Goal: Transaction & Acquisition: Download file/media

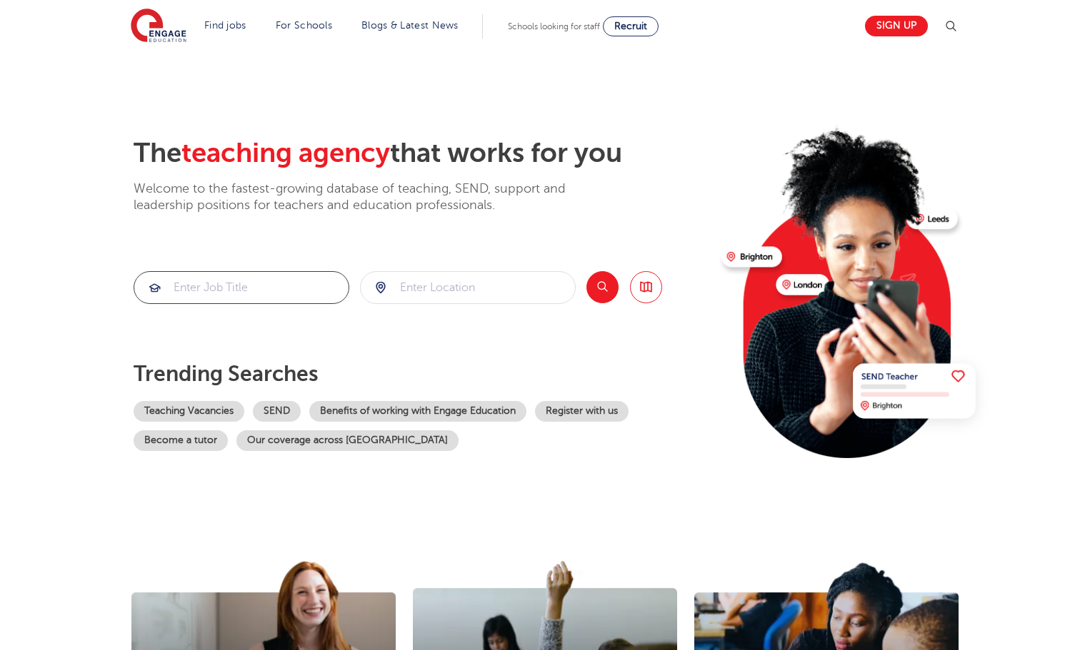
click at [232, 281] on input "search" at bounding box center [241, 287] width 214 height 31
click at [453, 290] on input "search" at bounding box center [468, 287] width 214 height 31
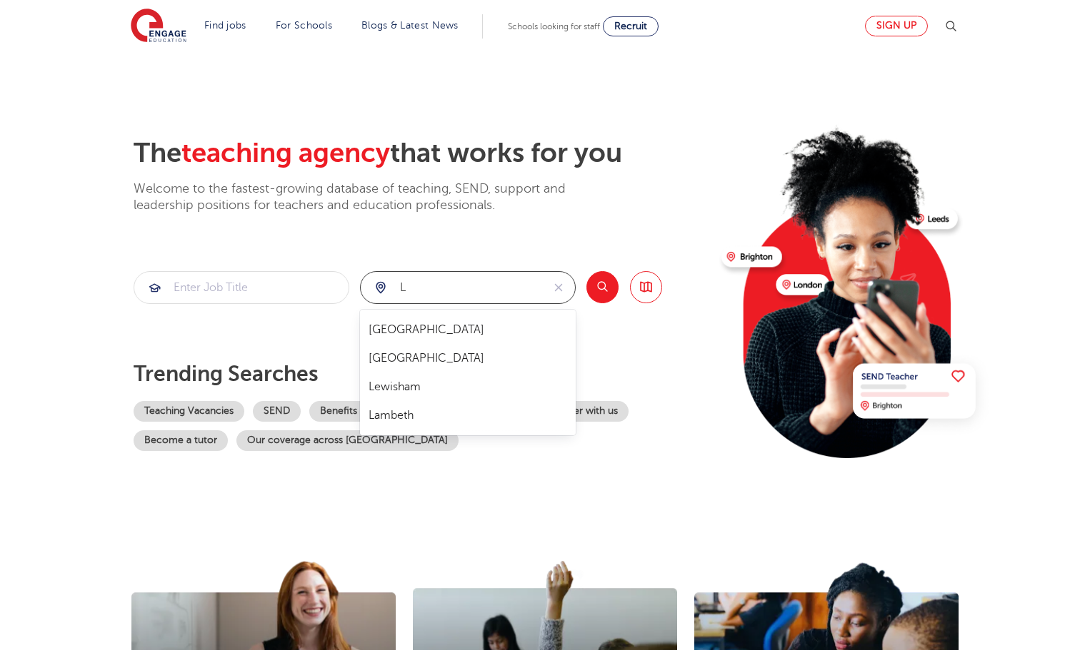
type input "L"
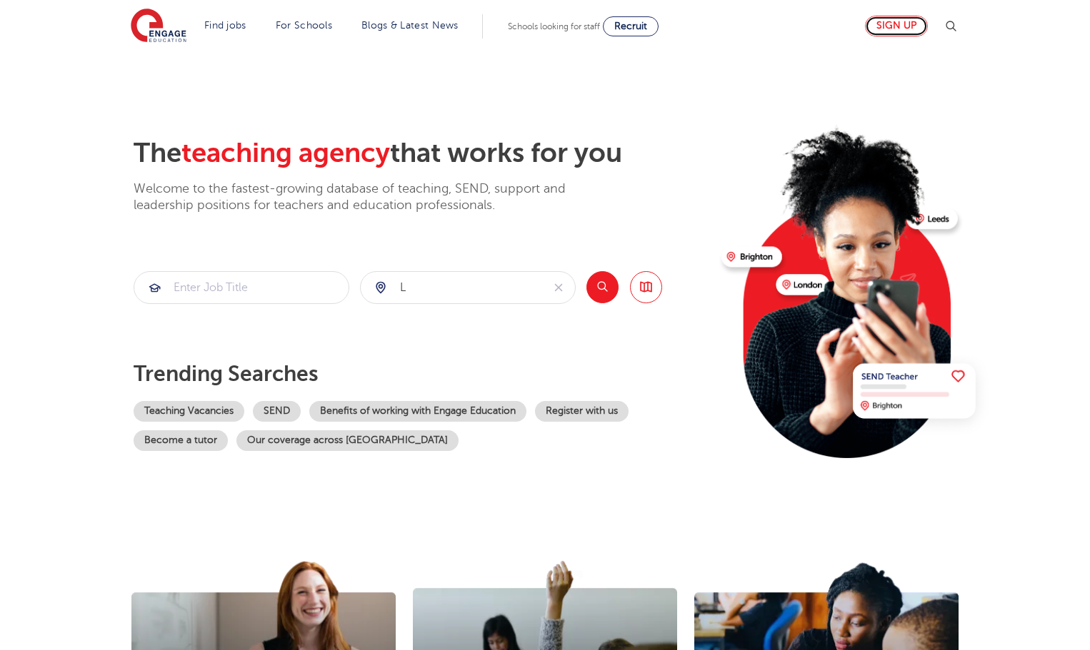
click at [901, 25] on link "Sign up" at bounding box center [896, 26] width 63 height 21
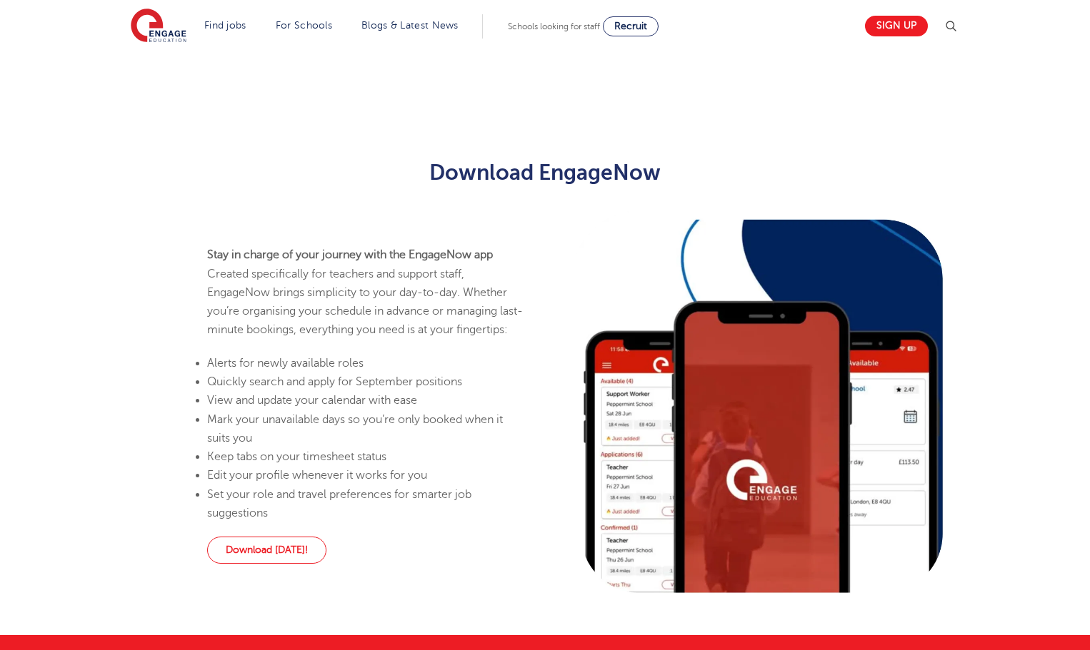
scroll to position [741, 0]
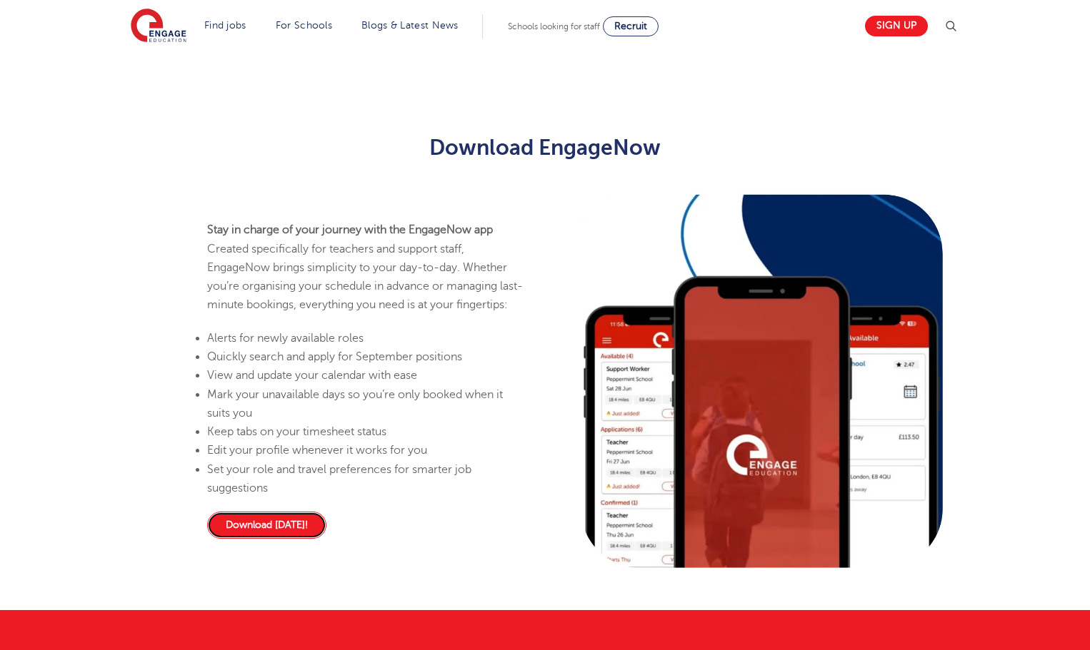
click at [268, 539] on link "Download [DATE]!" at bounding box center [266, 525] width 119 height 27
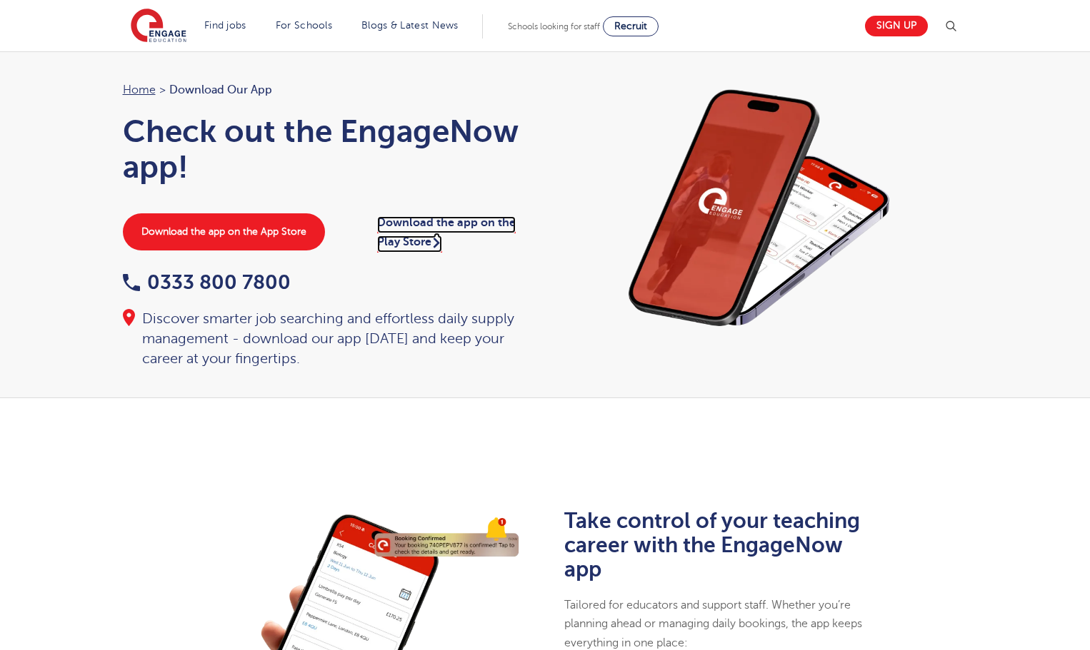
click at [415, 243] on link "Download the app on the Play Store" at bounding box center [446, 234] width 139 height 36
